Goal: Transaction & Acquisition: Purchase product/service

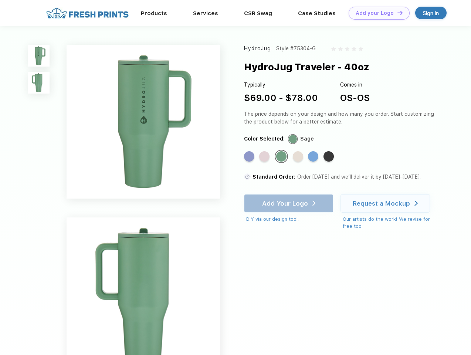
click at [377, 13] on link "Add your Logo Design Tool" at bounding box center [379, 13] width 61 height 13
click at [0, 0] on div "Design Tool" at bounding box center [0, 0] width 0 height 0
click at [397, 13] on link "Add your Logo Design Tool" at bounding box center [379, 13] width 61 height 13
click at [39, 55] on img at bounding box center [39, 56] width 22 height 22
click at [39, 83] on img at bounding box center [39, 83] width 22 height 22
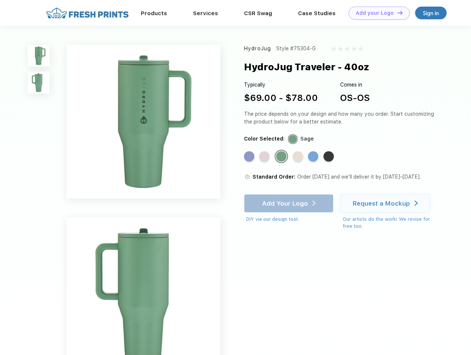
click at [250, 157] on div "Standard Color" at bounding box center [249, 156] width 10 height 10
click at [265, 157] on div "Standard Color" at bounding box center [264, 156] width 10 height 10
click at [282, 157] on div "Standard Color" at bounding box center [281, 156] width 10 height 10
click at [299, 157] on div "Standard Color" at bounding box center [298, 156] width 10 height 10
click at [314, 157] on div "Standard Color" at bounding box center [313, 156] width 10 height 10
